Goal: Find specific page/section: Find specific page/section

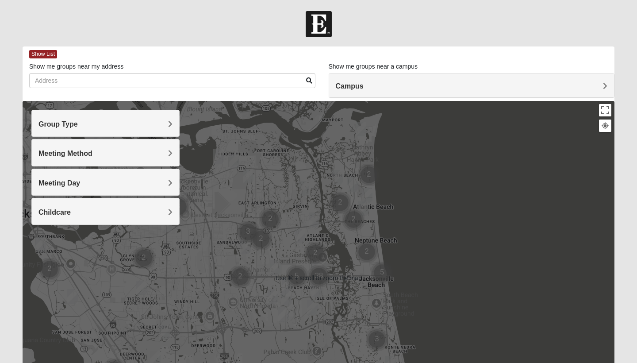
click at [442, 34] on div at bounding box center [318, 24] width 637 height 26
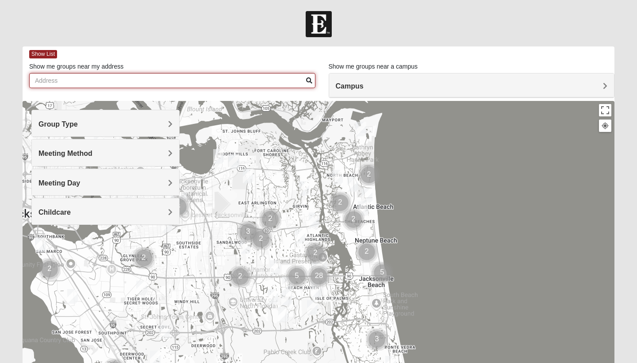
click at [154, 85] on input "Show me groups near my address" at bounding box center [172, 80] width 286 height 15
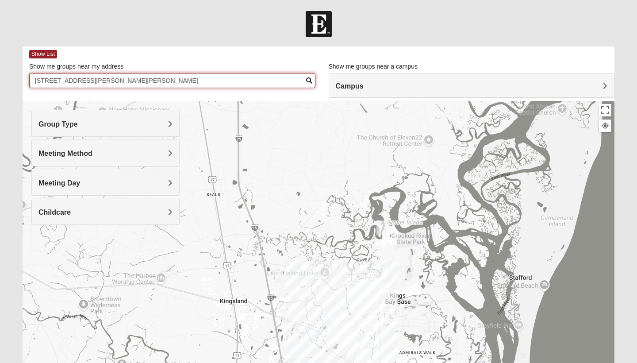
type input "[STREET_ADDRESS][PERSON_NAME][PERSON_NAME]"
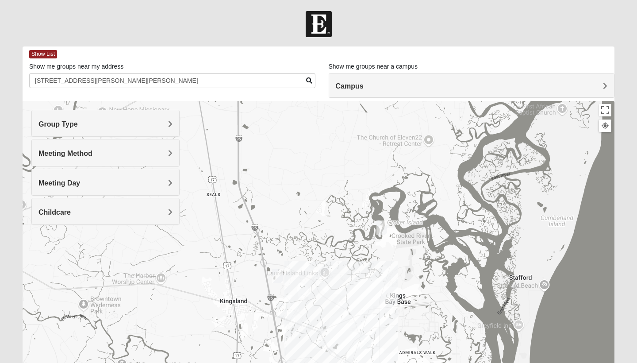
click at [385, 229] on img "Mixed McFarland/Williams 31558" at bounding box center [382, 227] width 11 height 15
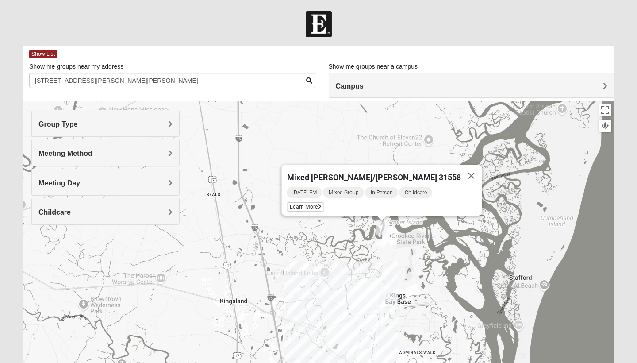
click at [278, 275] on img "Mixed Matthews 31548" at bounding box center [277, 276] width 11 height 15
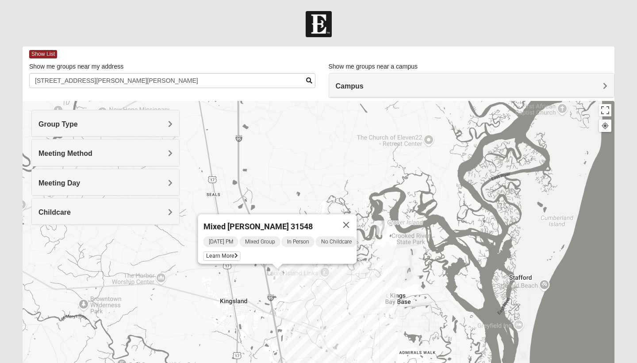
click at [281, 312] on img "Mens Langland 31548" at bounding box center [282, 310] width 11 height 15
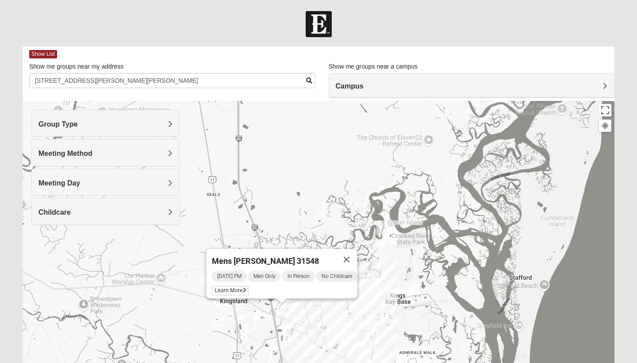
click at [367, 338] on img "Mixed Josh and Janice 31558" at bounding box center [365, 342] width 11 height 15
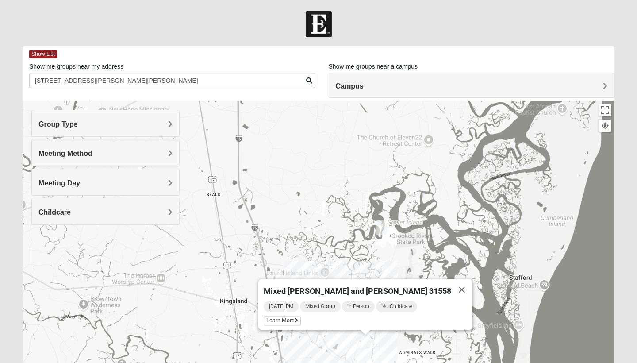
click at [387, 246] on div "Mixed [PERSON_NAME] and [PERSON_NAME] 31558 [DATE] PM Mixed Group In Person No …" at bounding box center [319, 278] width 592 height 354
click at [451, 285] on button "Close" at bounding box center [461, 289] width 21 height 21
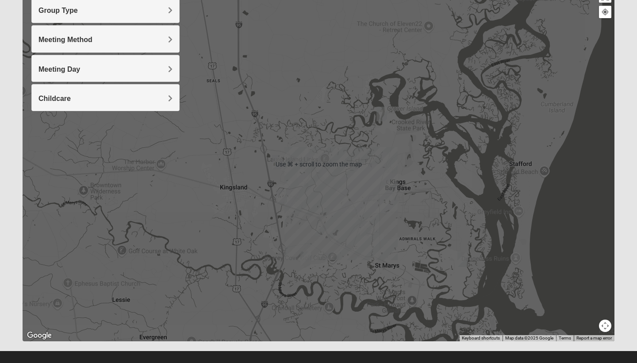
scroll to position [115, 0]
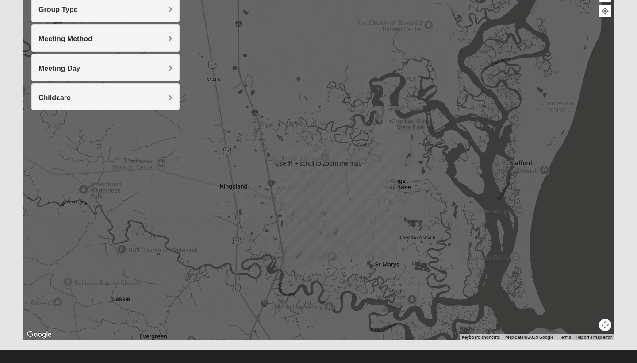
click at [404, 260] on div "To navigate, press the arrow keys." at bounding box center [319, 163] width 592 height 354
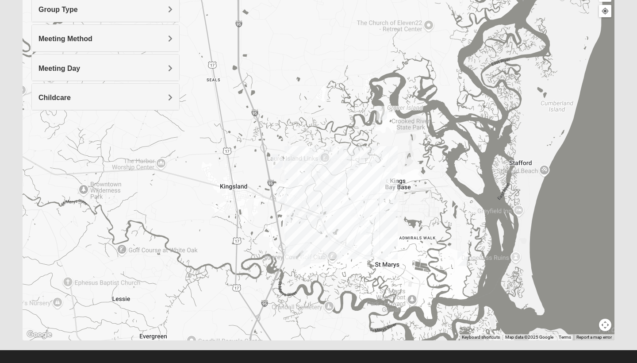
click at [462, 259] on img "Womens Abell 31558" at bounding box center [463, 258] width 11 height 15
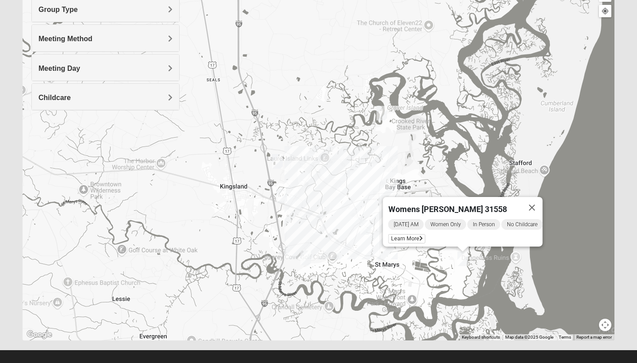
click at [303, 263] on img "Mixed Perreault 31558" at bounding box center [305, 257] width 11 height 15
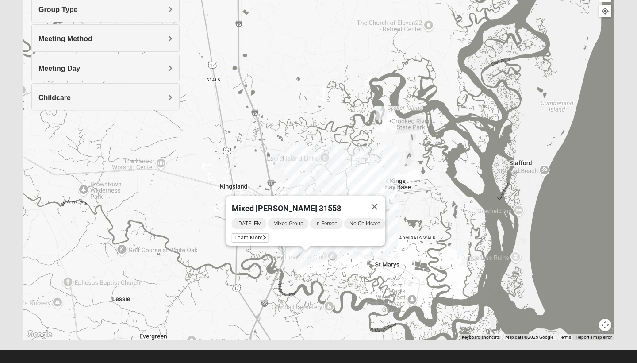
click at [380, 201] on button "Close" at bounding box center [374, 206] width 21 height 21
